Goal: Task Accomplishment & Management: Complete application form

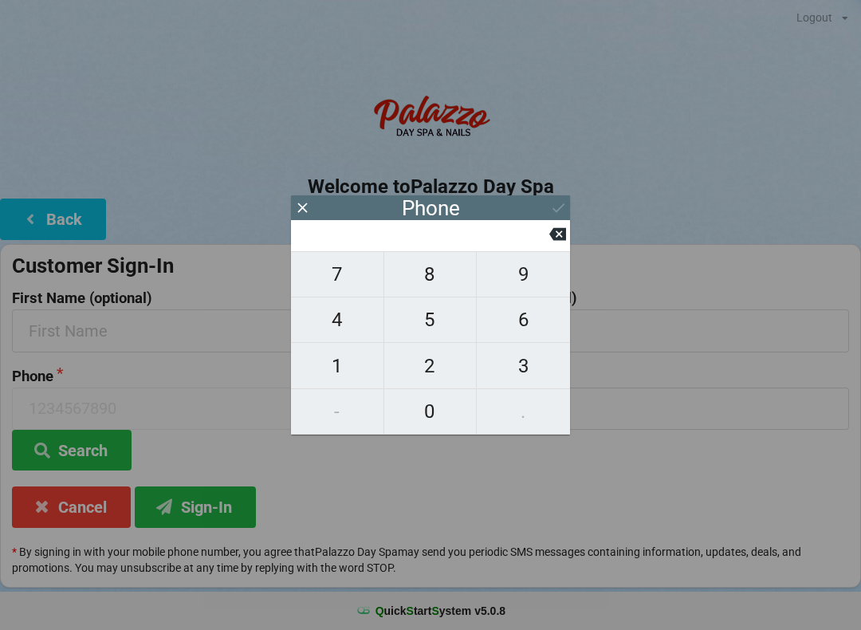
click at [335, 321] on span "4" at bounding box center [337, 320] width 93 height 34
type input "4"
click at [432, 423] on span "0" at bounding box center [430, 412] width 93 height 34
type input "40"
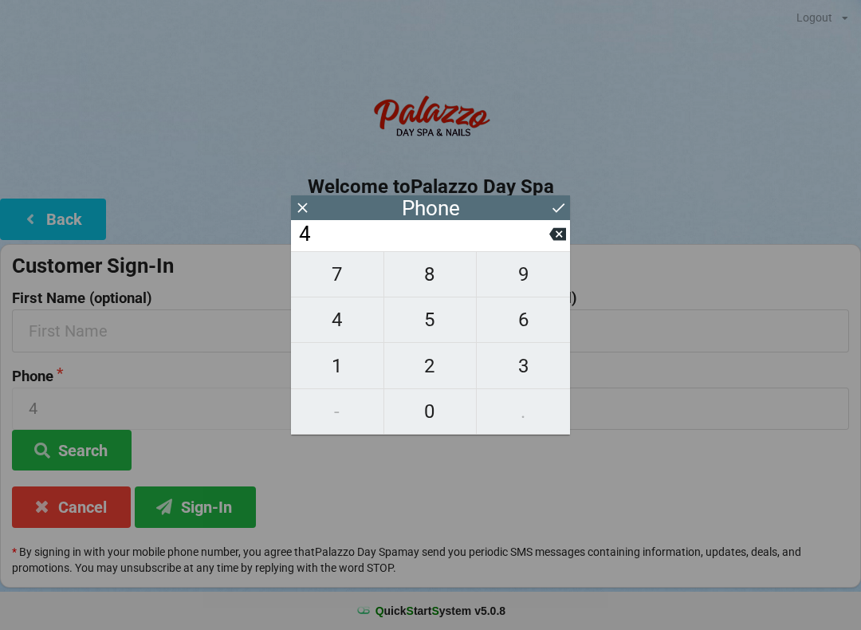
type input "40"
click at [351, 283] on span "7" at bounding box center [337, 275] width 93 height 34
type input "407"
click at [539, 314] on span "6" at bounding box center [523, 320] width 93 height 34
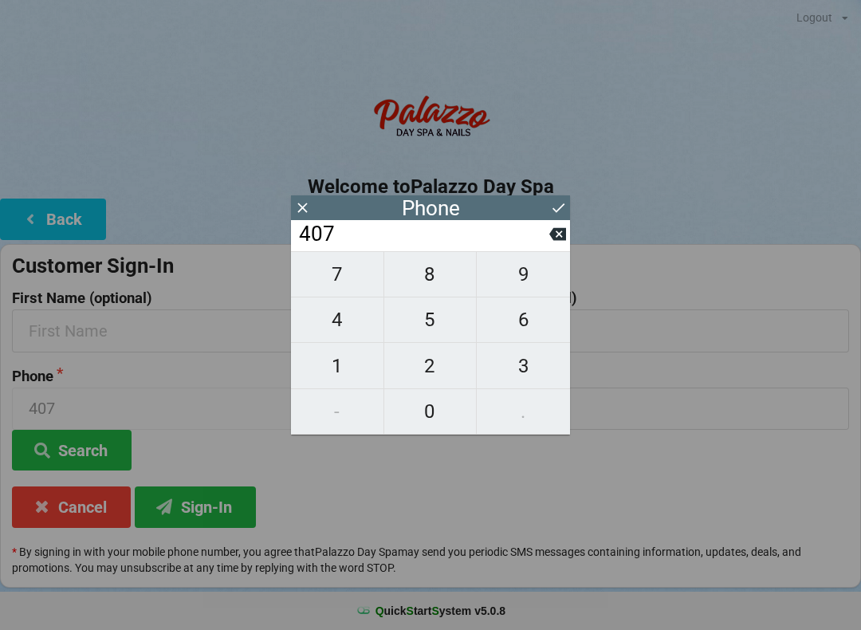
type input "4076"
click at [528, 326] on span "6" at bounding box center [523, 320] width 93 height 34
type input "40766"
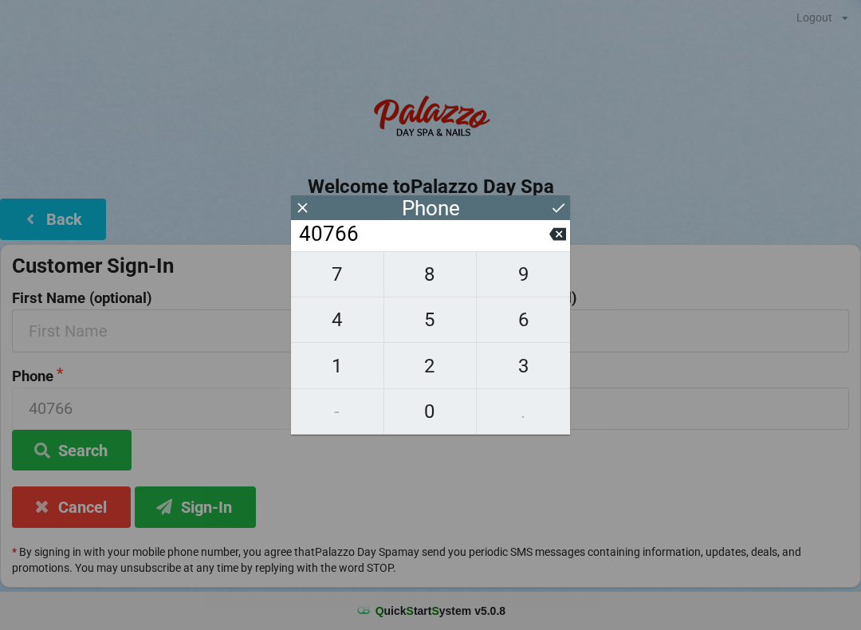
click at [534, 321] on span "6" at bounding box center [523, 320] width 93 height 34
type input "407666"
click at [345, 289] on span "7" at bounding box center [337, 275] width 93 height 34
type input "4076667"
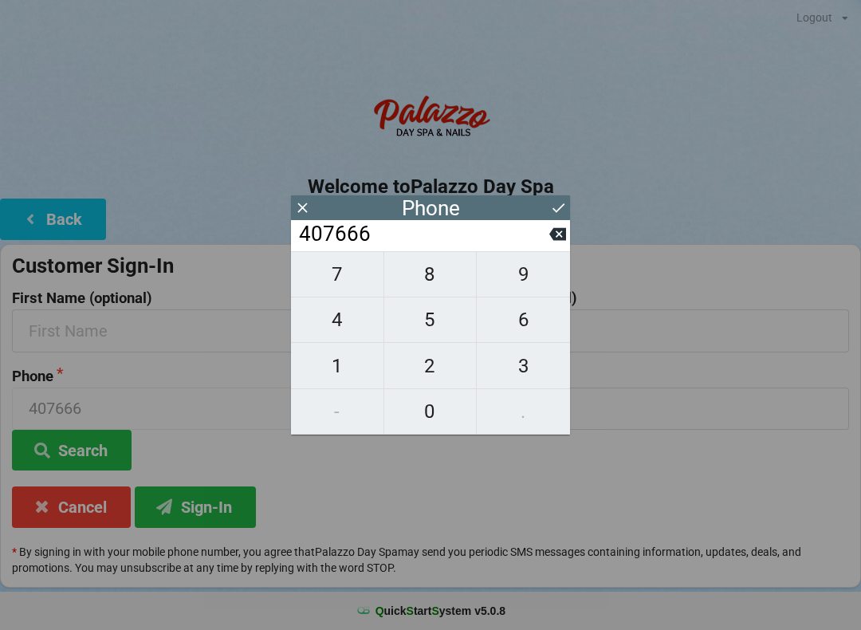
type input "4076667"
click at [435, 337] on span "5" at bounding box center [430, 320] width 93 height 34
type input "40766675"
click at [337, 380] on span "1" at bounding box center [337, 366] width 93 height 34
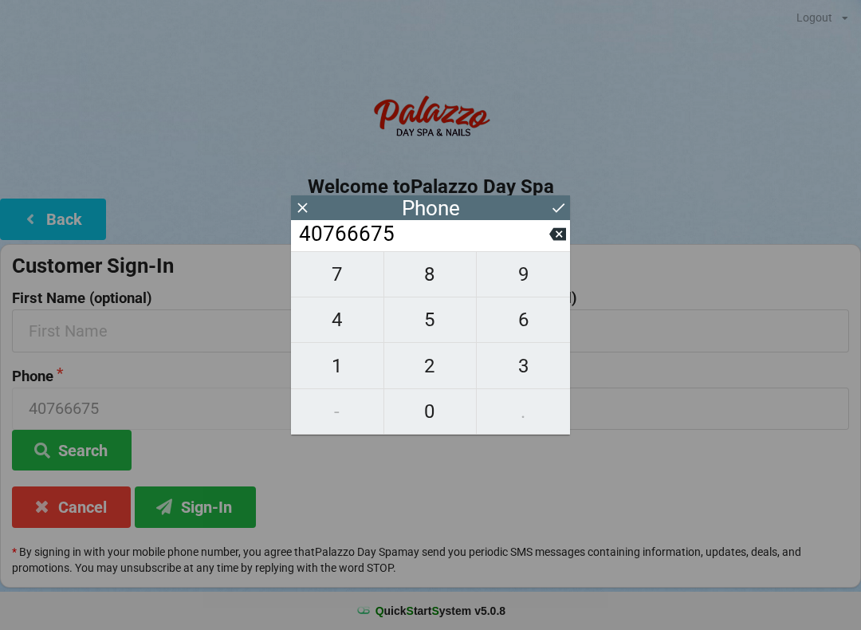
type input "407666751"
click at [433, 324] on span "5" at bounding box center [430, 320] width 93 height 34
type input "4076667515"
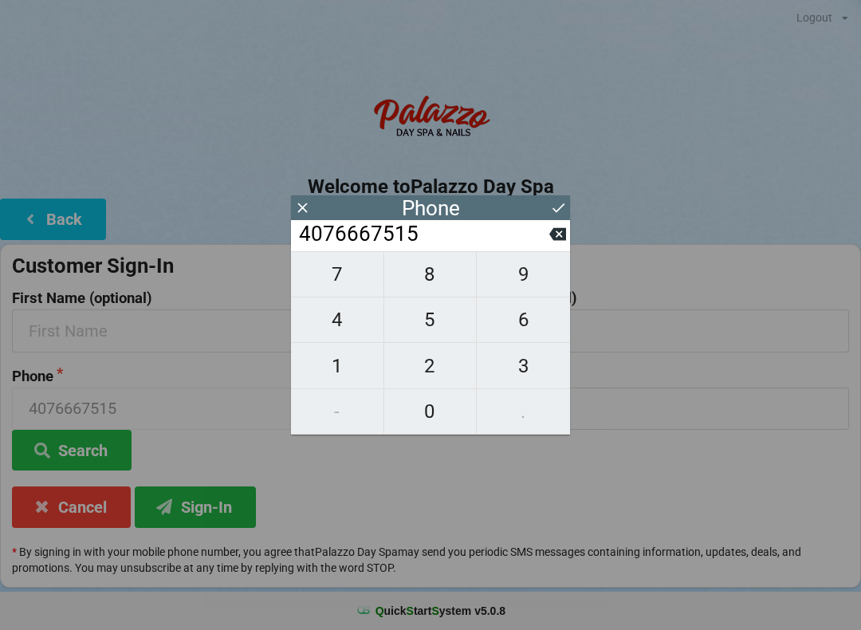
click at [498, 205] on div "Phone" at bounding box center [430, 207] width 279 height 25
click at [467, 197] on div "Phone" at bounding box center [430, 207] width 279 height 25
click at [191, 500] on button "Sign-In" at bounding box center [195, 507] width 121 height 41
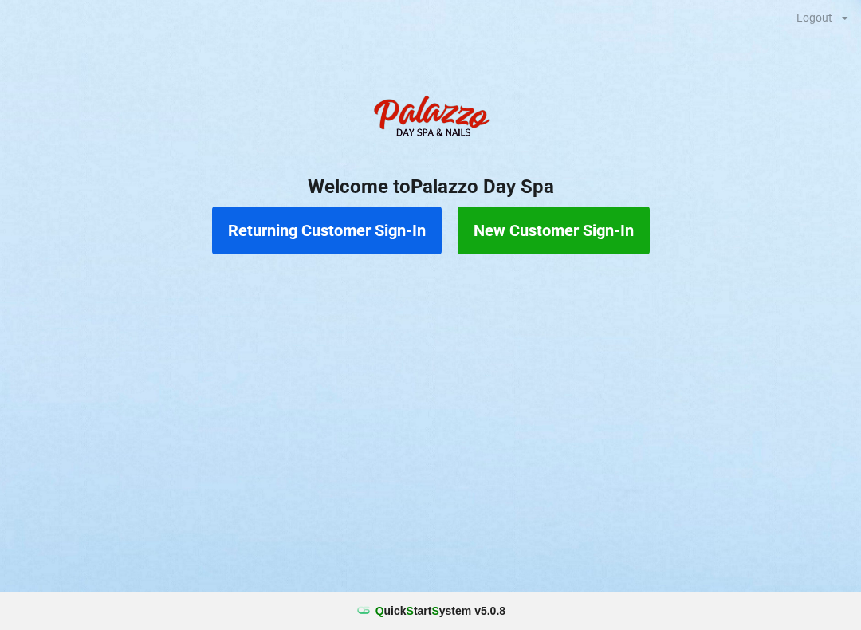
click at [542, 213] on button "New Customer Sign-In" at bounding box center [554, 231] width 192 height 48
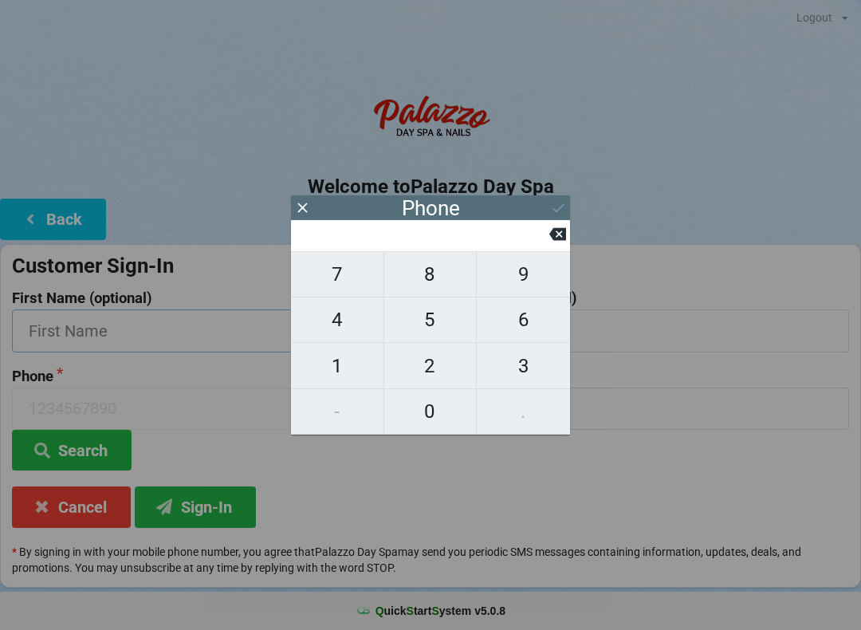
click at [64, 329] on input "text" at bounding box center [217, 330] width 411 height 42
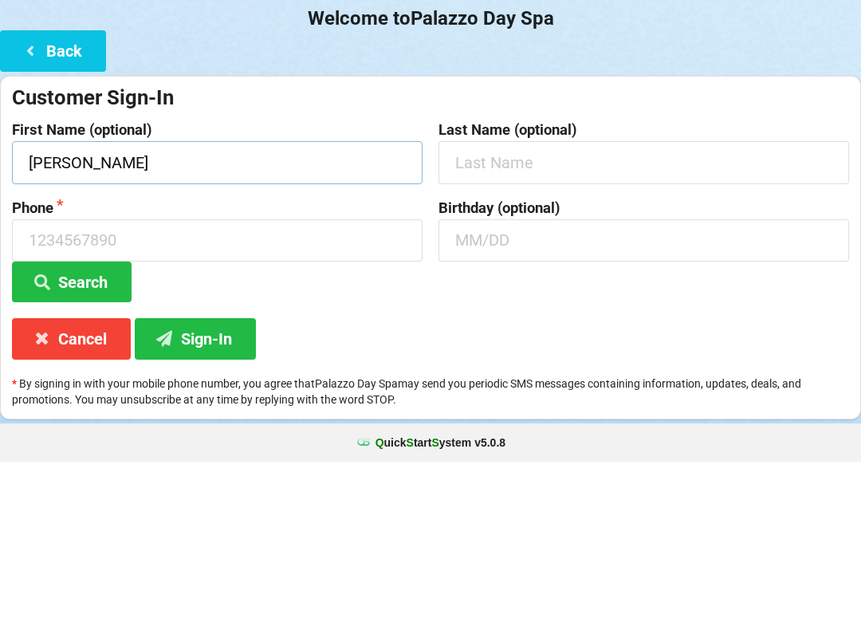
type input "[PERSON_NAME]"
click at [501, 309] on input "text" at bounding box center [644, 330] width 411 height 42
type input "Colak"
click at [70, 388] on input at bounding box center [217, 409] width 411 height 42
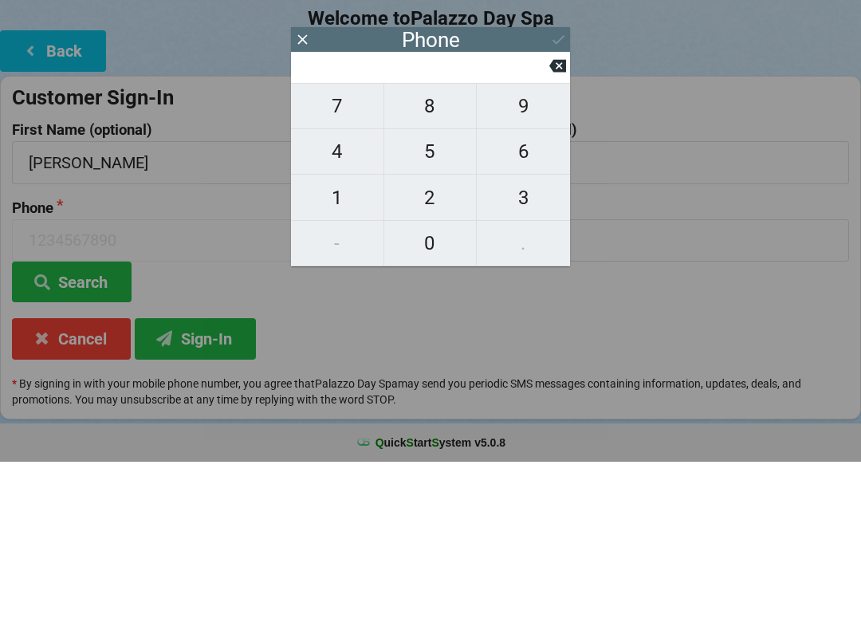
click at [344, 343] on button "1" at bounding box center [337, 365] width 93 height 45
type input "1"
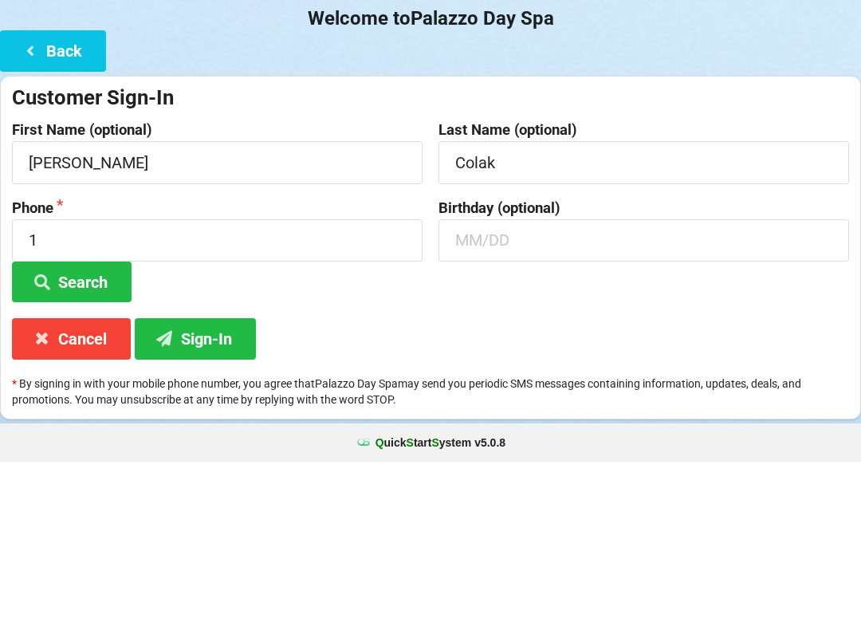
click at [436, 420] on div "Birthday (optional)" at bounding box center [644, 420] width 427 height 103
click at [75, 389] on input "1" at bounding box center [217, 409] width 411 height 42
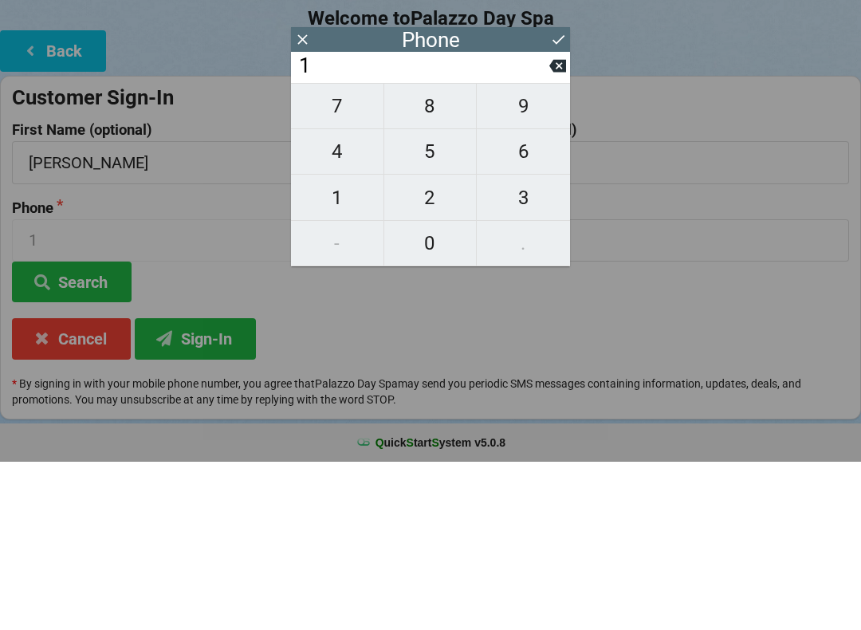
click at [552, 226] on icon at bounding box center [558, 234] width 17 height 17
click at [340, 303] on span "4" at bounding box center [337, 320] width 93 height 34
type input "4"
click at [436, 395] on span "0" at bounding box center [430, 412] width 93 height 34
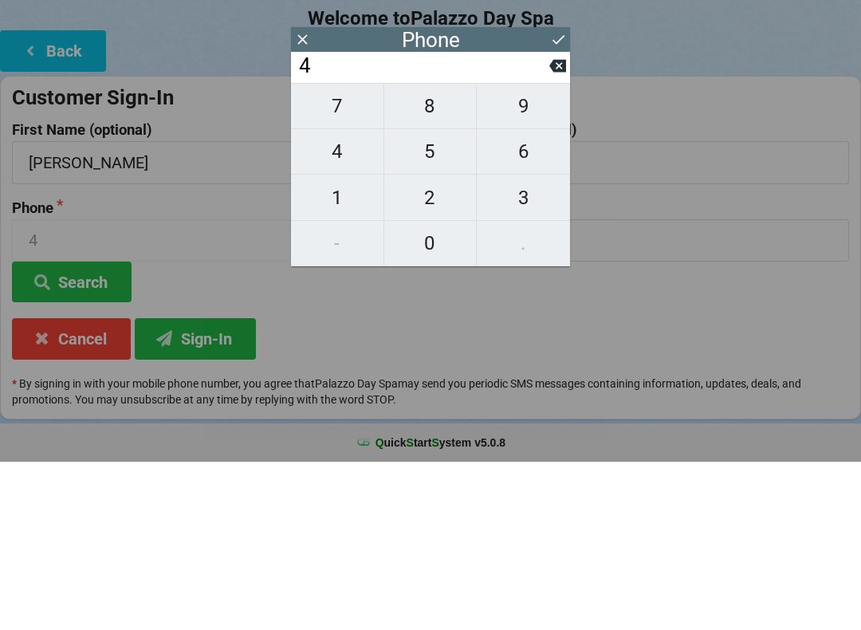
type input "40"
click at [341, 261] on span "7" at bounding box center [337, 275] width 93 height 34
type input "407"
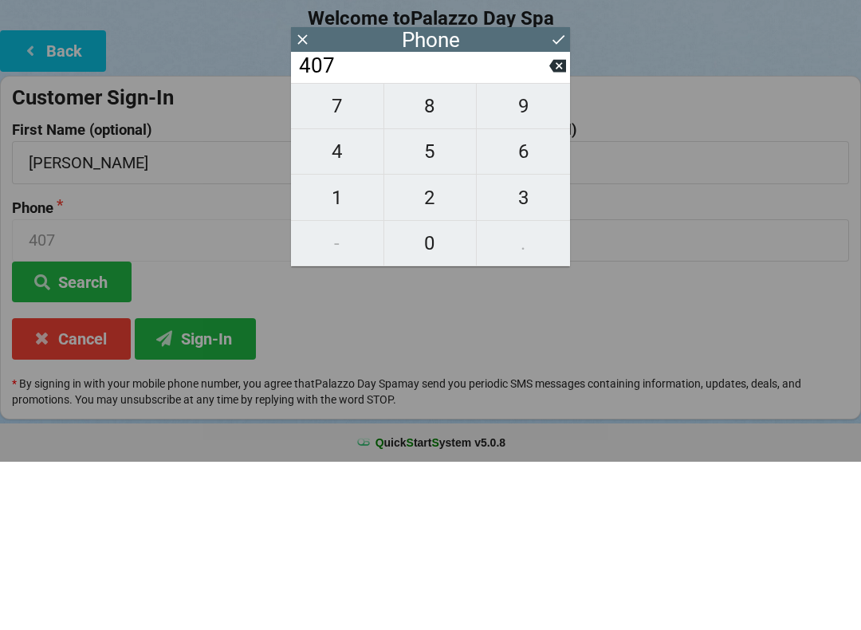
click at [516, 303] on span "6" at bounding box center [523, 320] width 93 height 34
type input "4076"
click at [515, 303] on span "6" at bounding box center [523, 320] width 93 height 34
type input "40766"
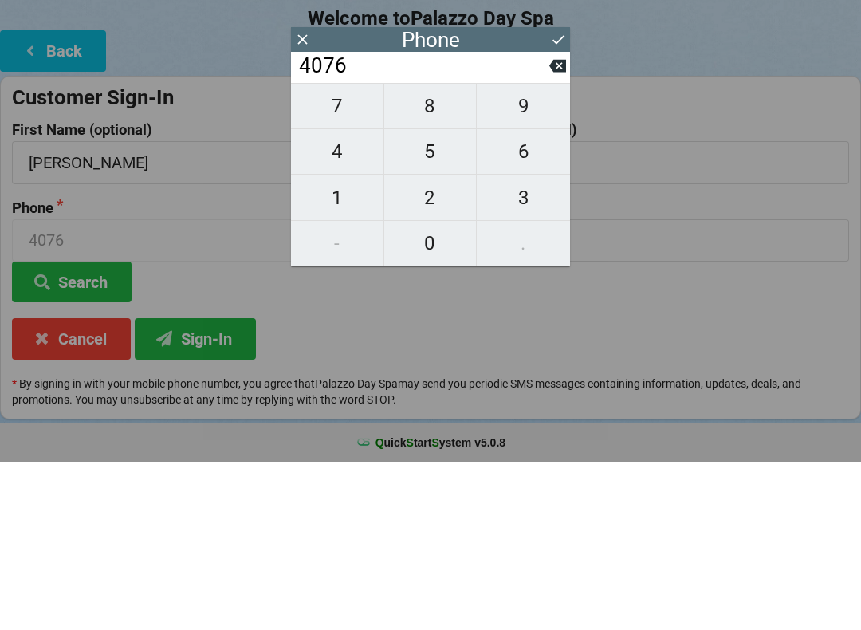
type input "40766"
click at [518, 303] on span "6" at bounding box center [523, 320] width 93 height 34
type input "407666"
click at [345, 260] on span "7" at bounding box center [337, 275] width 93 height 34
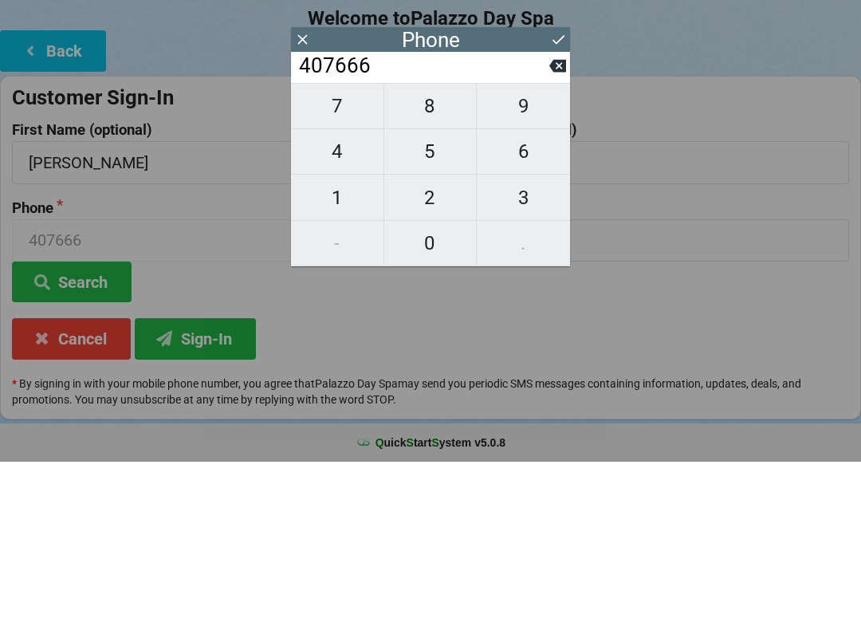
type input "4076667"
click at [434, 306] on span "5" at bounding box center [430, 320] width 93 height 34
type input "40766675"
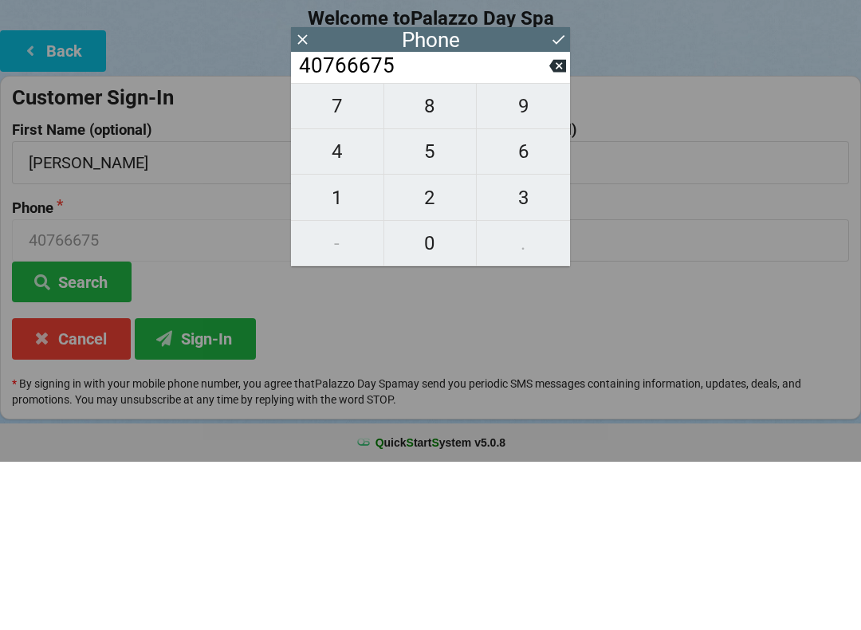
click at [343, 349] on span "1" at bounding box center [337, 366] width 93 height 34
type input "407666751"
click at [436, 305] on span "5" at bounding box center [430, 320] width 93 height 34
type input "4076667515"
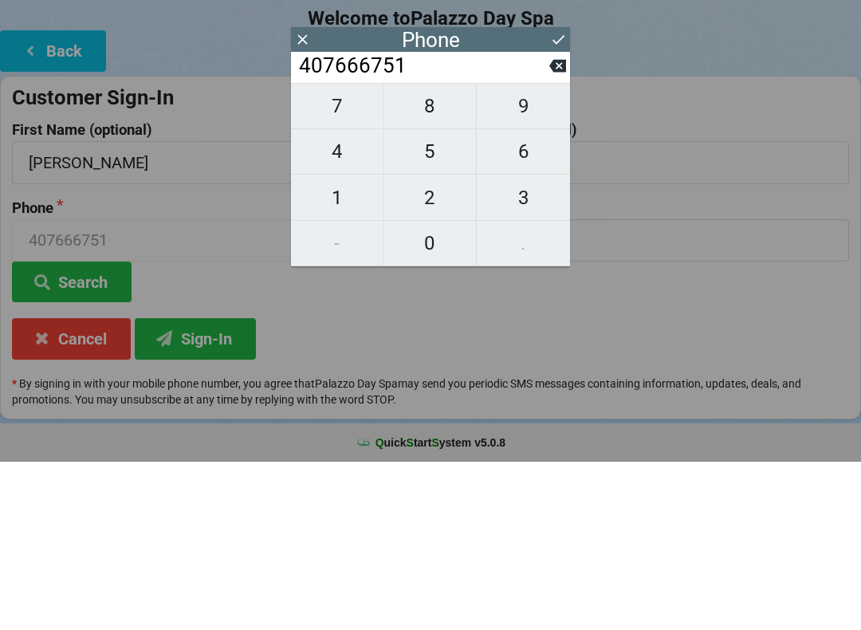
type input "4076667515"
click at [136, 388] on input "4076667515" at bounding box center [217, 409] width 411 height 42
click at [206, 487] on button "Sign-In" at bounding box center [195, 507] width 121 height 41
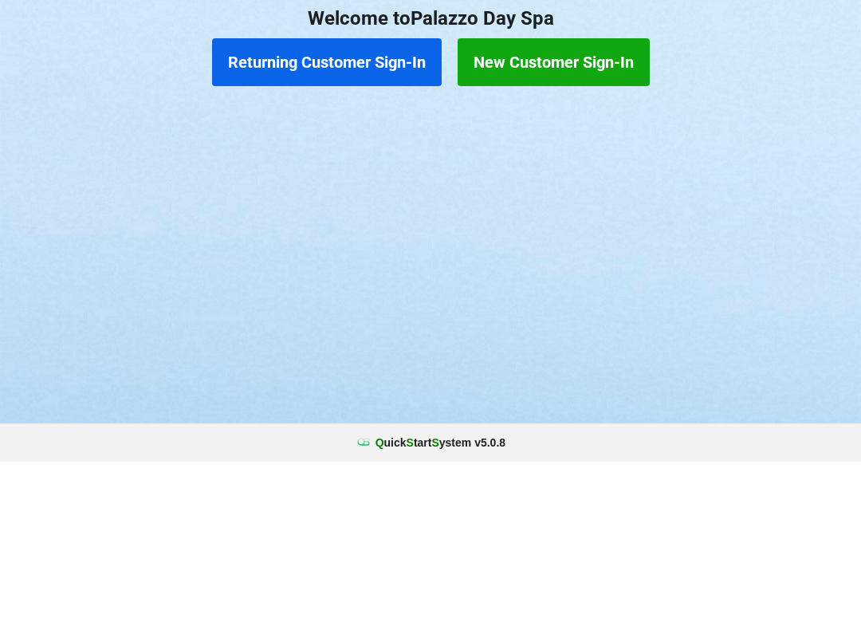
click at [340, 212] on button "Returning Customer Sign-In" at bounding box center [327, 231] width 230 height 48
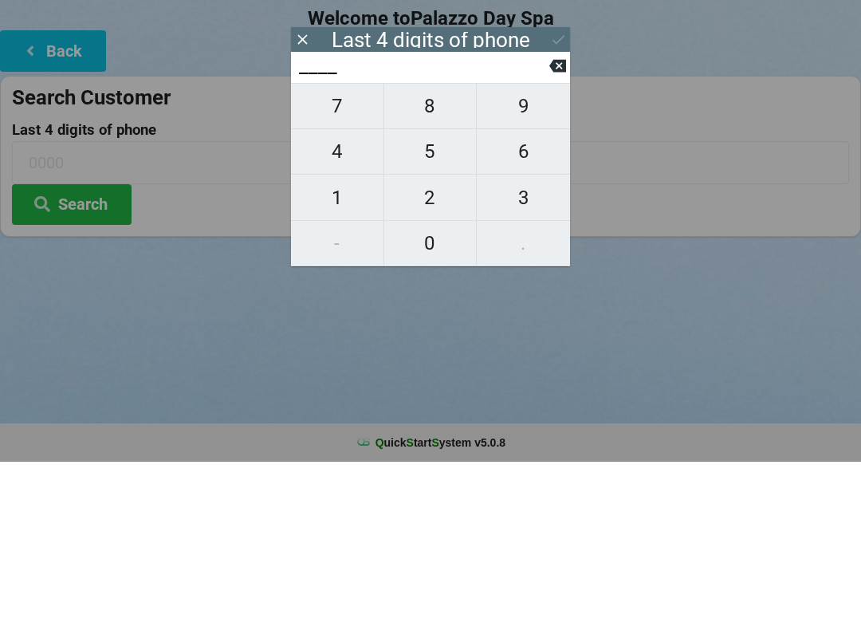
click at [435, 353] on span "2" at bounding box center [430, 366] width 93 height 34
type input "2___"
click at [431, 260] on span "8" at bounding box center [430, 275] width 93 height 34
type input "28__"
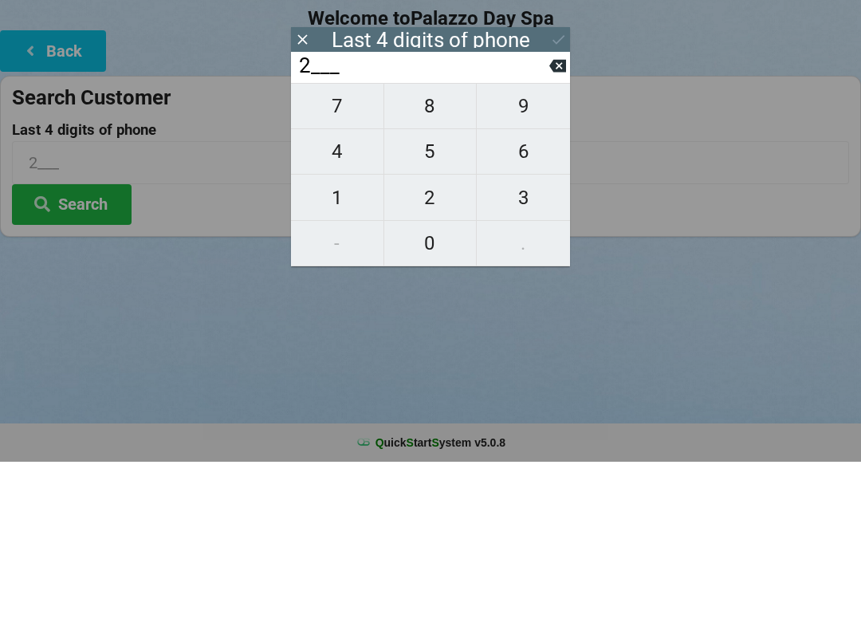
type input "28__"
click at [525, 258] on span "9" at bounding box center [523, 275] width 93 height 34
type input "289_"
click at [332, 303] on span "4" at bounding box center [337, 320] width 93 height 34
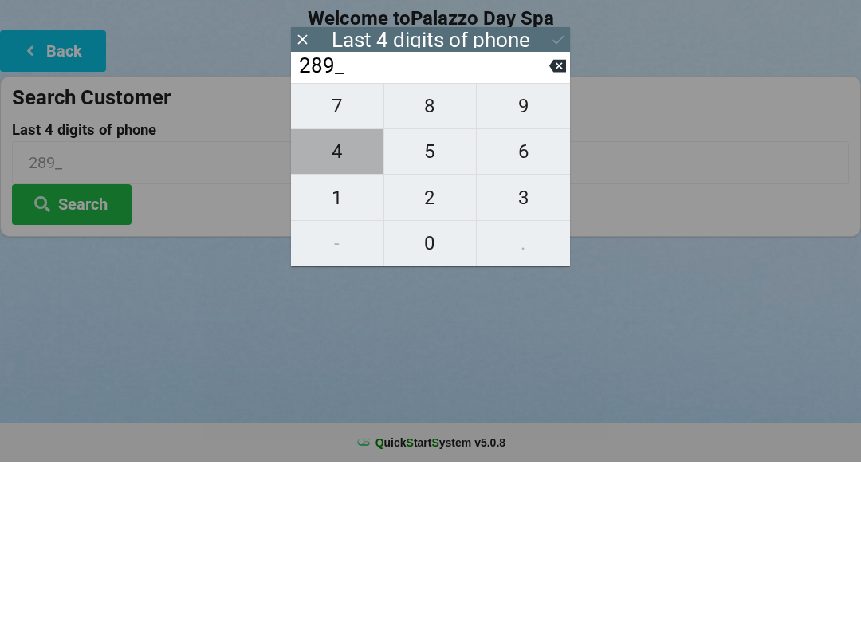
type input "2894"
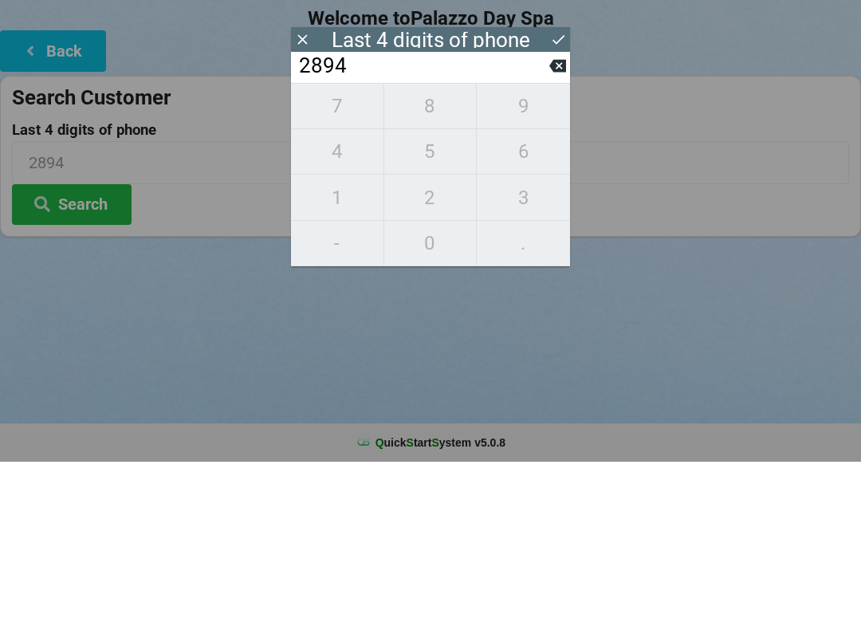
click at [555, 228] on icon at bounding box center [558, 234] width 17 height 13
click at [341, 303] on span "4" at bounding box center [337, 320] width 93 height 34
type input "2894"
click at [550, 199] on icon at bounding box center [558, 207] width 17 height 17
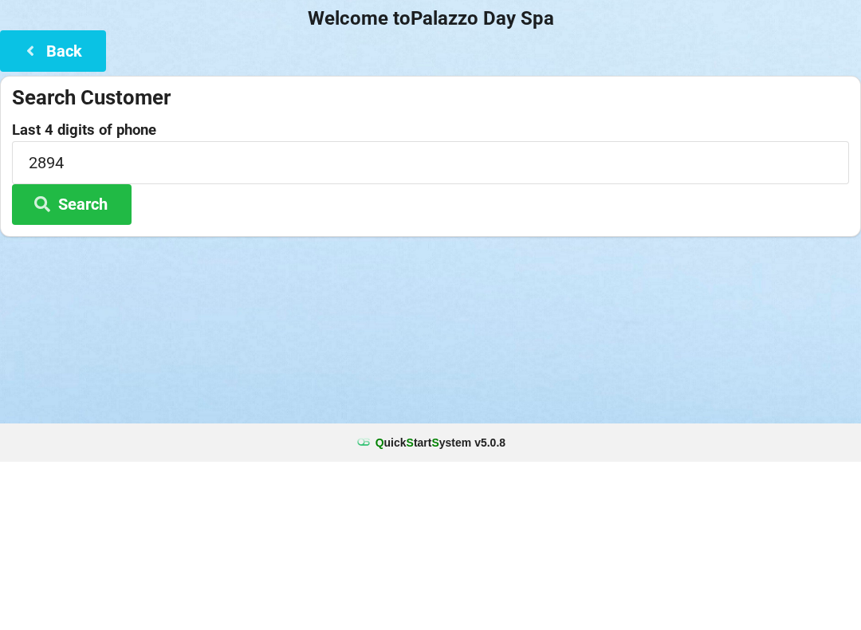
click at [92, 353] on button "Search" at bounding box center [72, 373] width 120 height 41
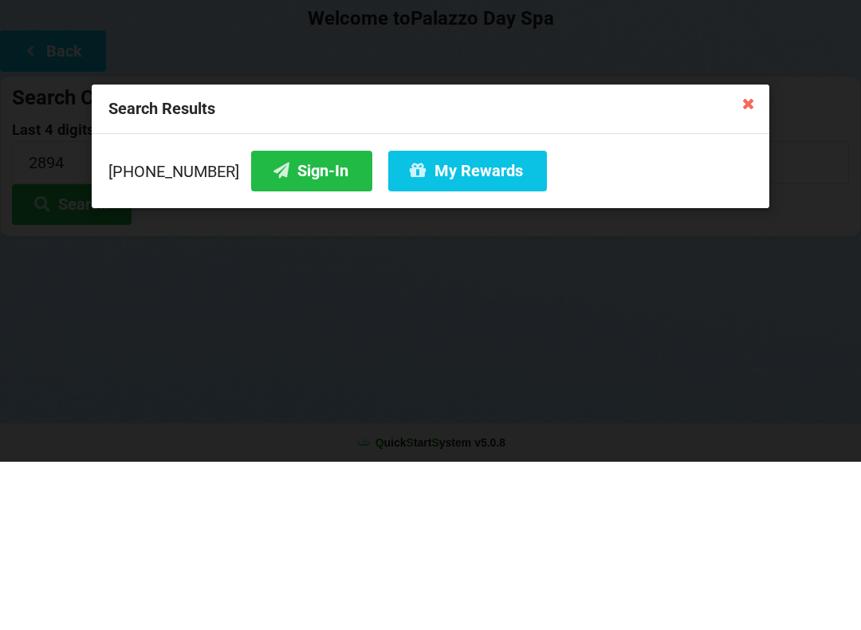
click at [289, 319] on button "Sign-In" at bounding box center [311, 339] width 121 height 41
